Goal: Find contact information: Find contact information

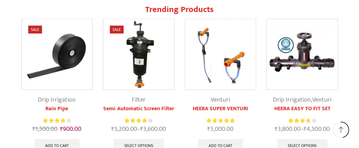
scroll to position [644, 0]
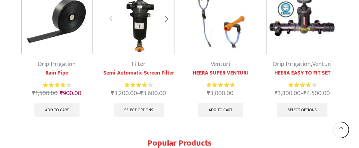
click at [134, 72] on link "Semi Automatic Screen Filter" at bounding box center [139, 73] width 72 height 8
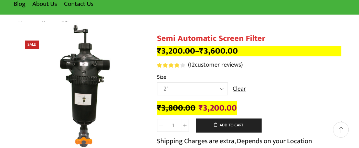
scroll to position [72, 0]
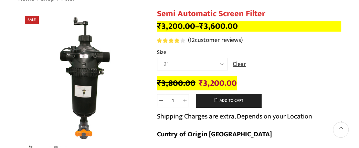
click at [157, 58] on select "Choose an option 2" 2.5" 3"" at bounding box center [192, 64] width 71 height 13
select select "3""
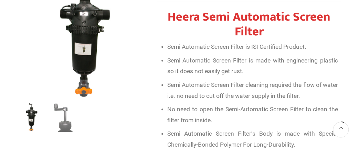
scroll to position [286, 0]
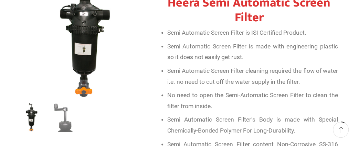
click at [240, 75] on span "Semi Automatic Screen Filter cleaning required the flow of water i.e. no need t…" at bounding box center [252, 76] width 171 height 18
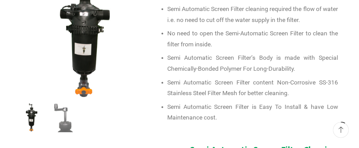
scroll to position [358, 0]
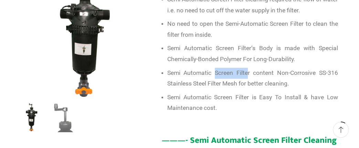
drag, startPoint x: 215, startPoint y: 74, endPoint x: 249, endPoint y: 76, distance: 34.1
click at [249, 76] on span "Semi Automatic Screen Filter content Non-Corrosive SS-316 Stainless Steel Filte…" at bounding box center [252, 78] width 171 height 18
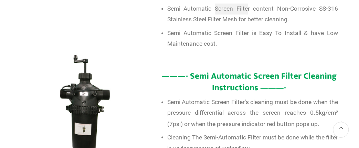
scroll to position [0, 0]
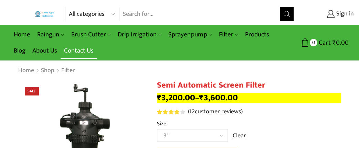
click at [61, 52] on link "Contact Us" at bounding box center [79, 51] width 36 height 16
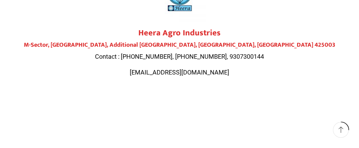
scroll to position [107, 0]
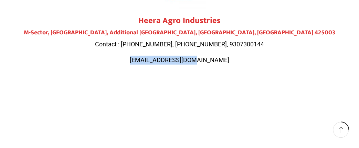
drag, startPoint x: 149, startPoint y: 60, endPoint x: 210, endPoint y: 60, distance: 61.2
click at [210, 60] on span "heeraagro@gmail.com" at bounding box center [179, 59] width 99 height 7
copy span "heeraagro@gmail.com"
